Goal: Information Seeking & Learning: Learn about a topic

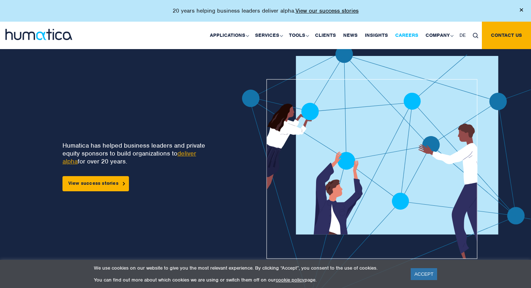
click at [406, 38] on link "Careers" at bounding box center [406, 35] width 30 height 27
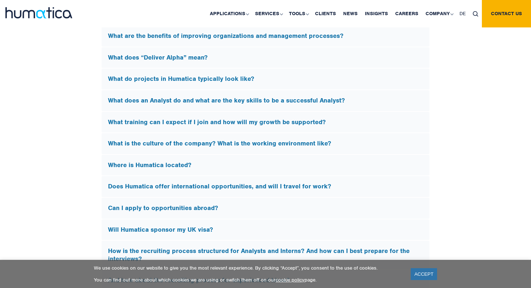
scroll to position [2100, 0]
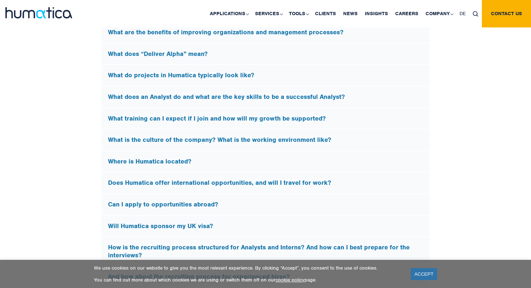
click at [195, 155] on div "Where is Humatica located?" at bounding box center [265, 161] width 328 height 21
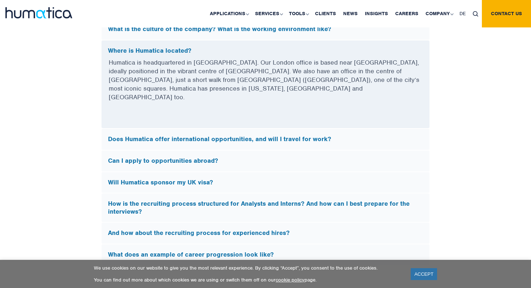
click at [189, 179] on h5 "Will Humatica sponsor my UK visa?" at bounding box center [265, 183] width 315 height 8
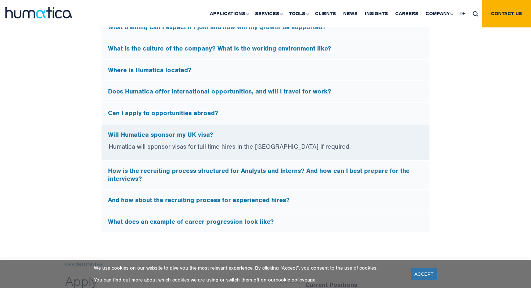
scroll to position [2078, 0]
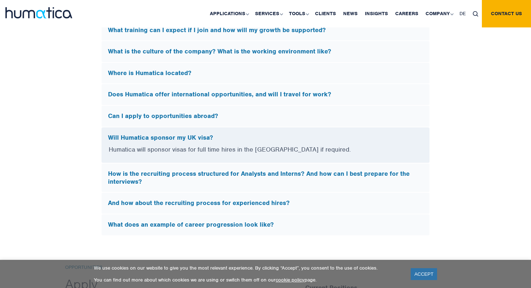
click at [170, 71] on h5 "Where is Humatica located?" at bounding box center [265, 73] width 315 height 8
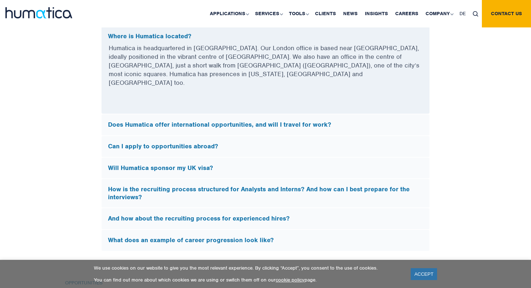
scroll to position [2116, 0]
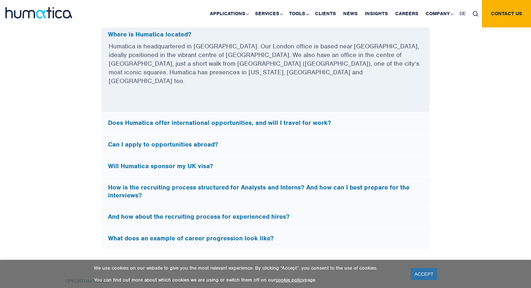
click at [179, 119] on h5 "Does Humatica offer international opportunities, and will I travel for work?" at bounding box center [265, 123] width 315 height 8
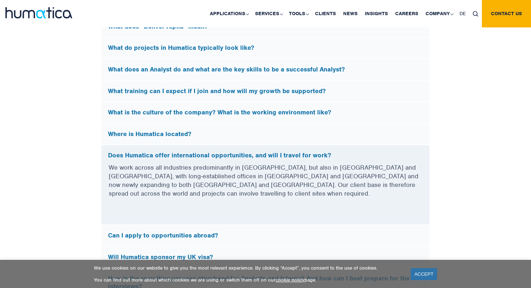
scroll to position [2012, 0]
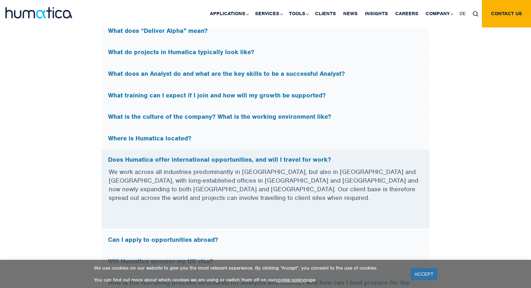
click at [217, 67] on div "What does an Analyst do and what are the key skills to be a successful Analyst?" at bounding box center [265, 74] width 328 height 21
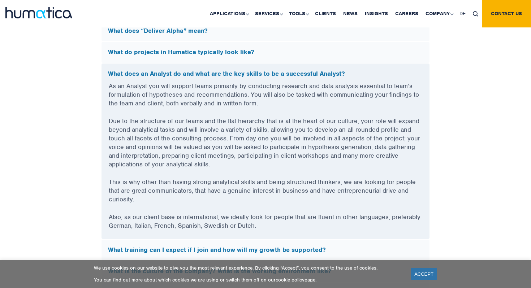
click at [217, 67] on div "What does an Analyst do and what are the key skills to be a successful Analyst?" at bounding box center [265, 73] width 328 height 18
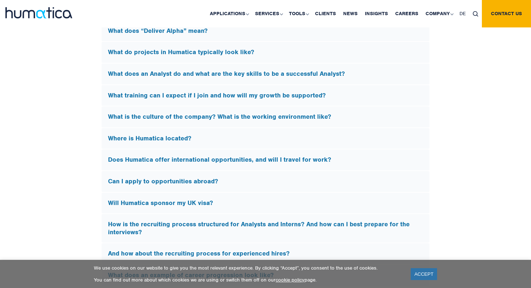
click at [223, 97] on h5 "What training can I expect if I join and how will my growth be supported?" at bounding box center [265, 96] width 315 height 8
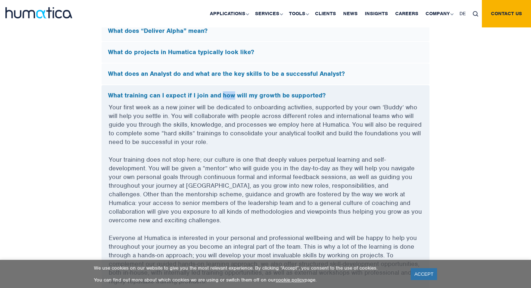
click at [223, 97] on h5 "What training can I expect if I join and how will my growth be supported?" at bounding box center [265, 96] width 315 height 8
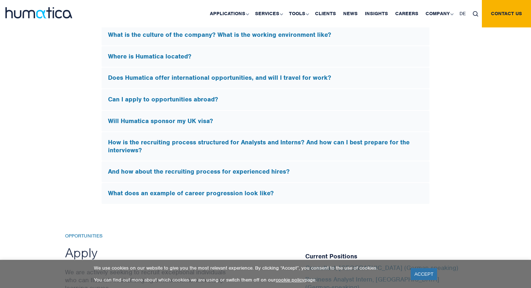
scroll to position [2266, 0]
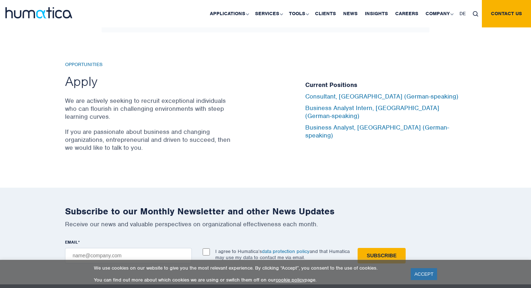
click at [90, 79] on h2 "Apply" at bounding box center [149, 81] width 168 height 17
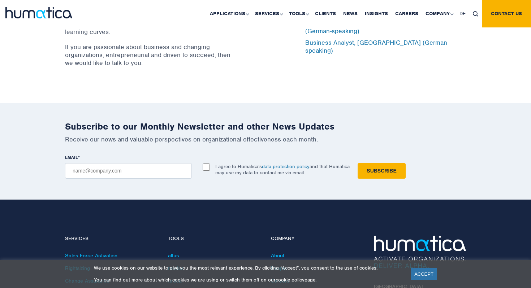
scroll to position [2473, 0]
